Goal: Transaction & Acquisition: Purchase product/service

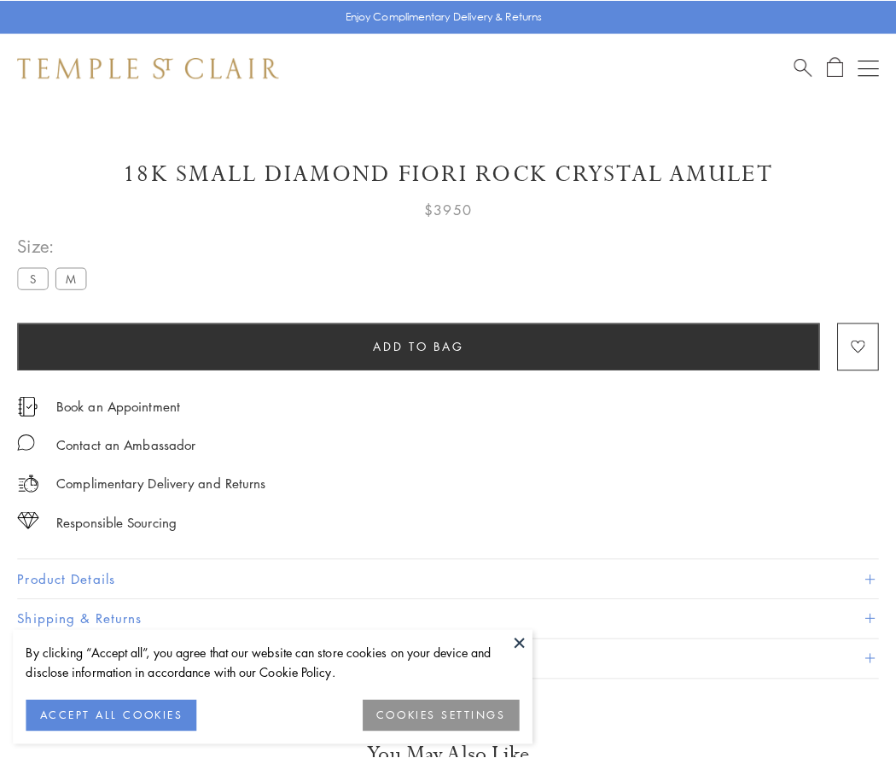
scroll to position [73, 0]
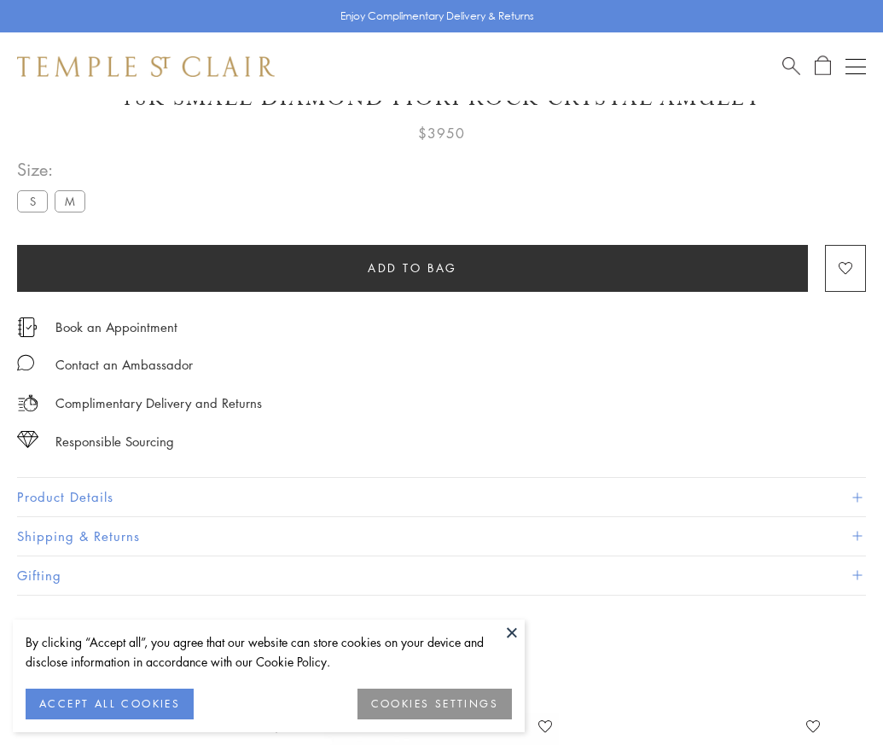
click at [412, 267] on span "Add to bag" at bounding box center [413, 268] width 90 height 19
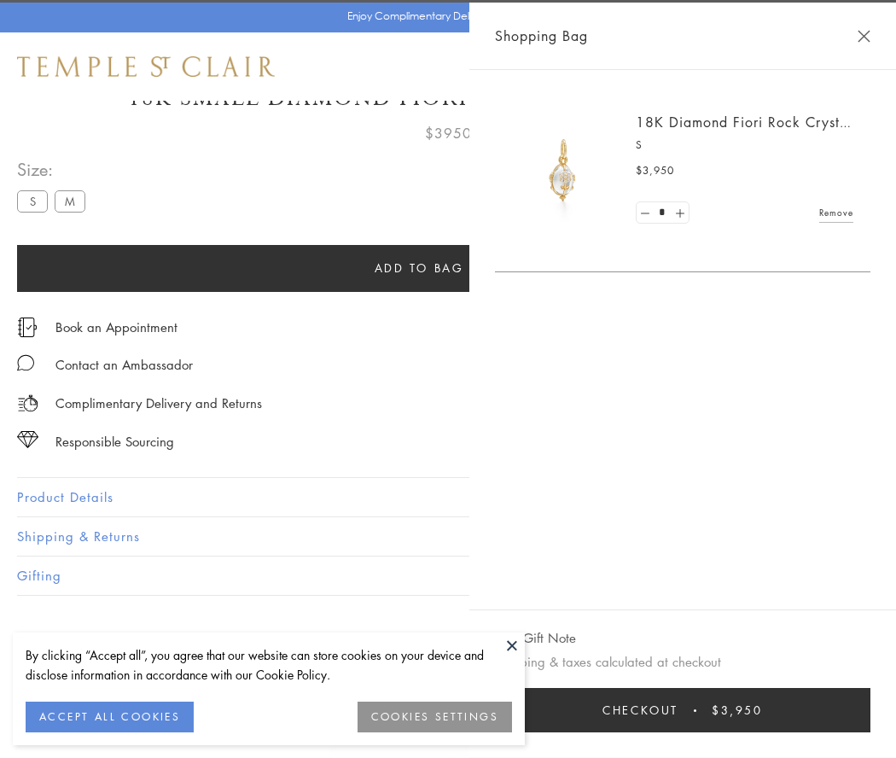
click at [683, 710] on button "Checkout $3,950" at bounding box center [682, 710] width 375 height 44
